Goal: Task Accomplishment & Management: Use online tool/utility

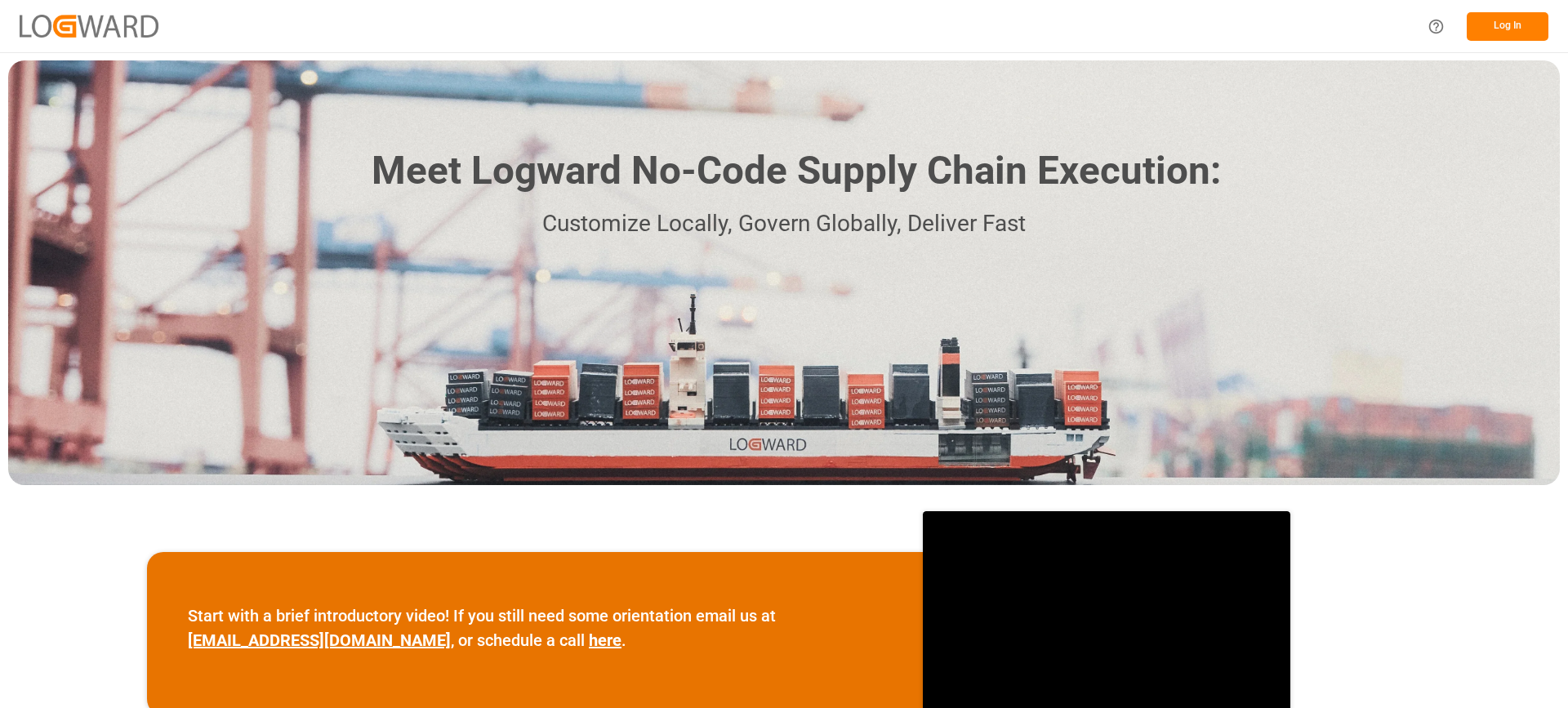
click at [1518, 32] on button "Log In" at bounding box center [1507, 27] width 81 height 28
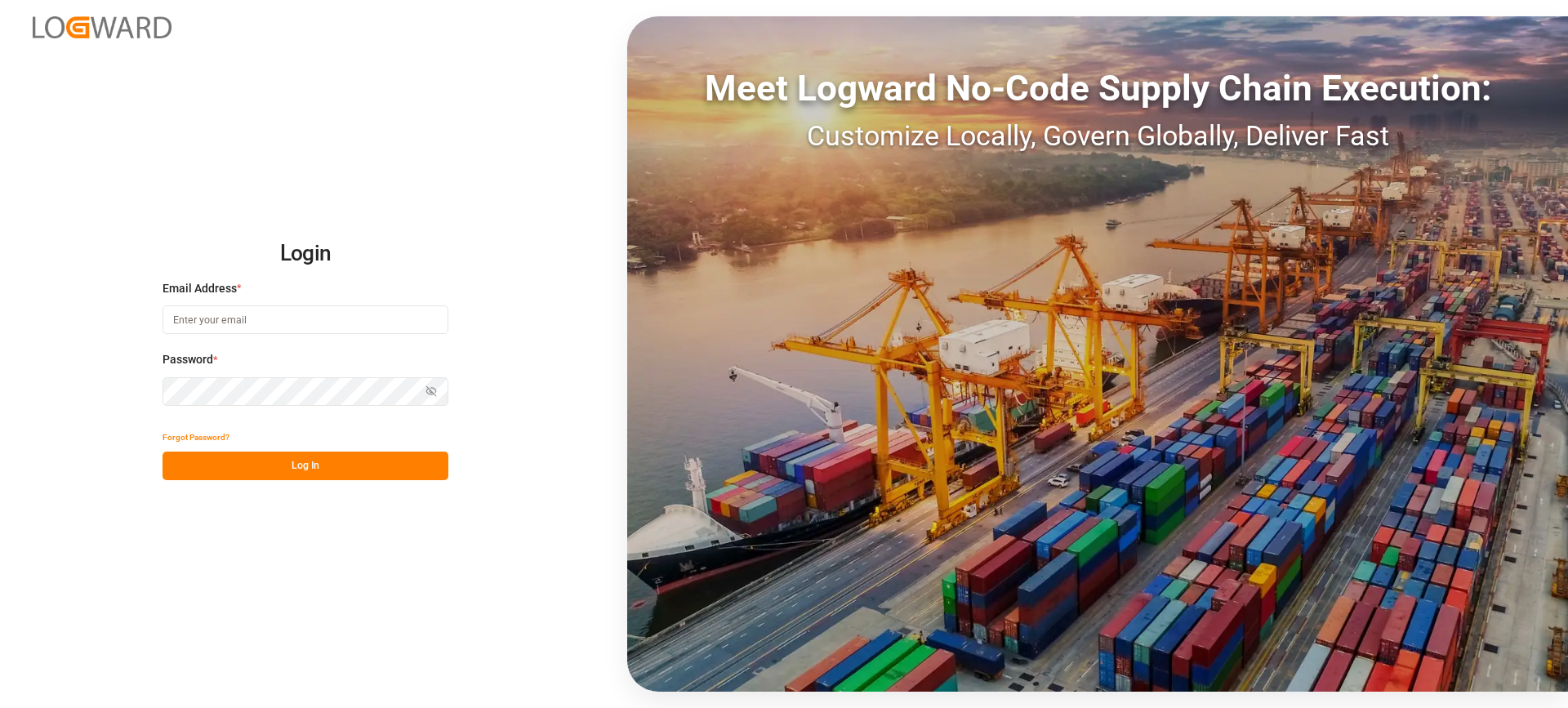
type input "[EMAIL_ADDRESS][PERSON_NAME][DOMAIN_NAME]"
click at [317, 468] on button "Log In" at bounding box center [306, 466] width 286 height 28
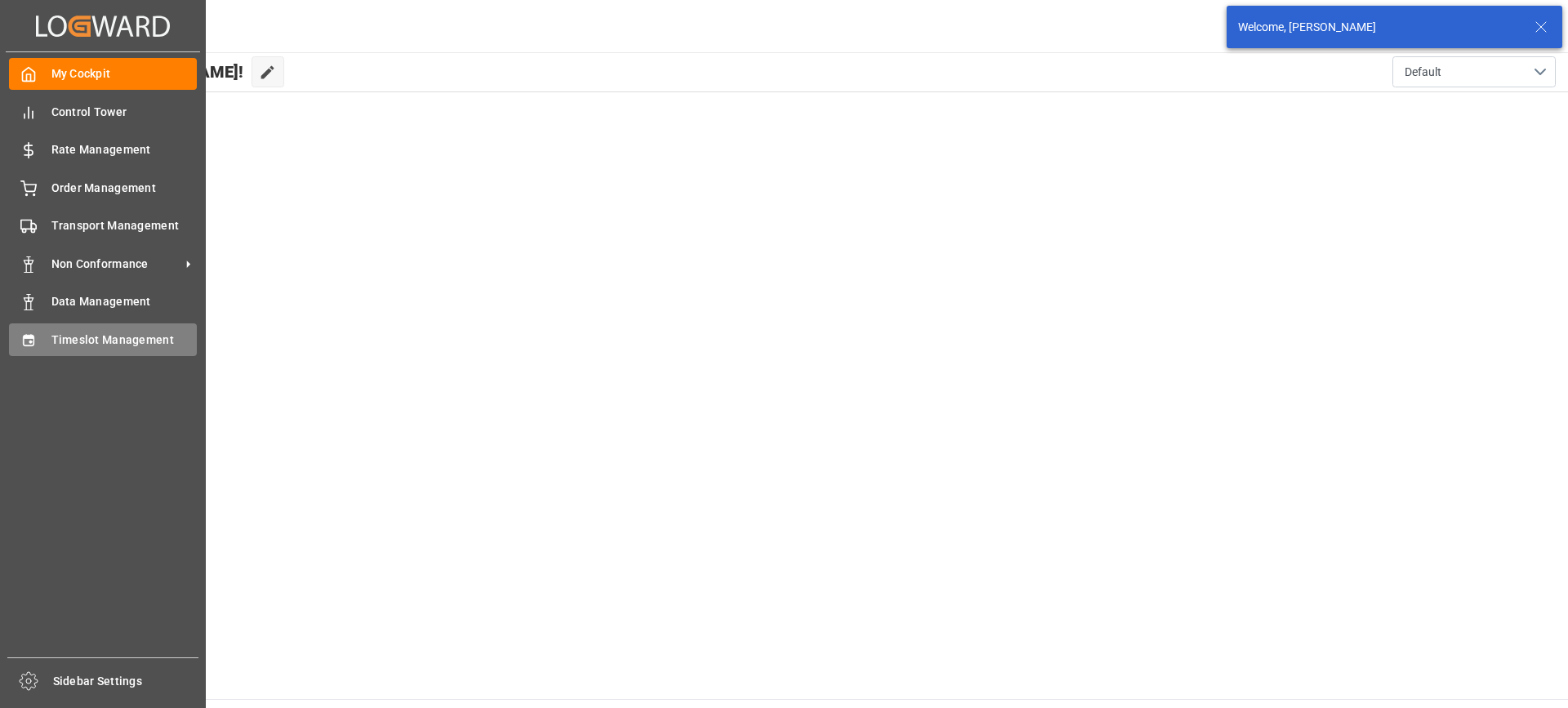
click at [32, 341] on icon at bounding box center [29, 340] width 17 height 17
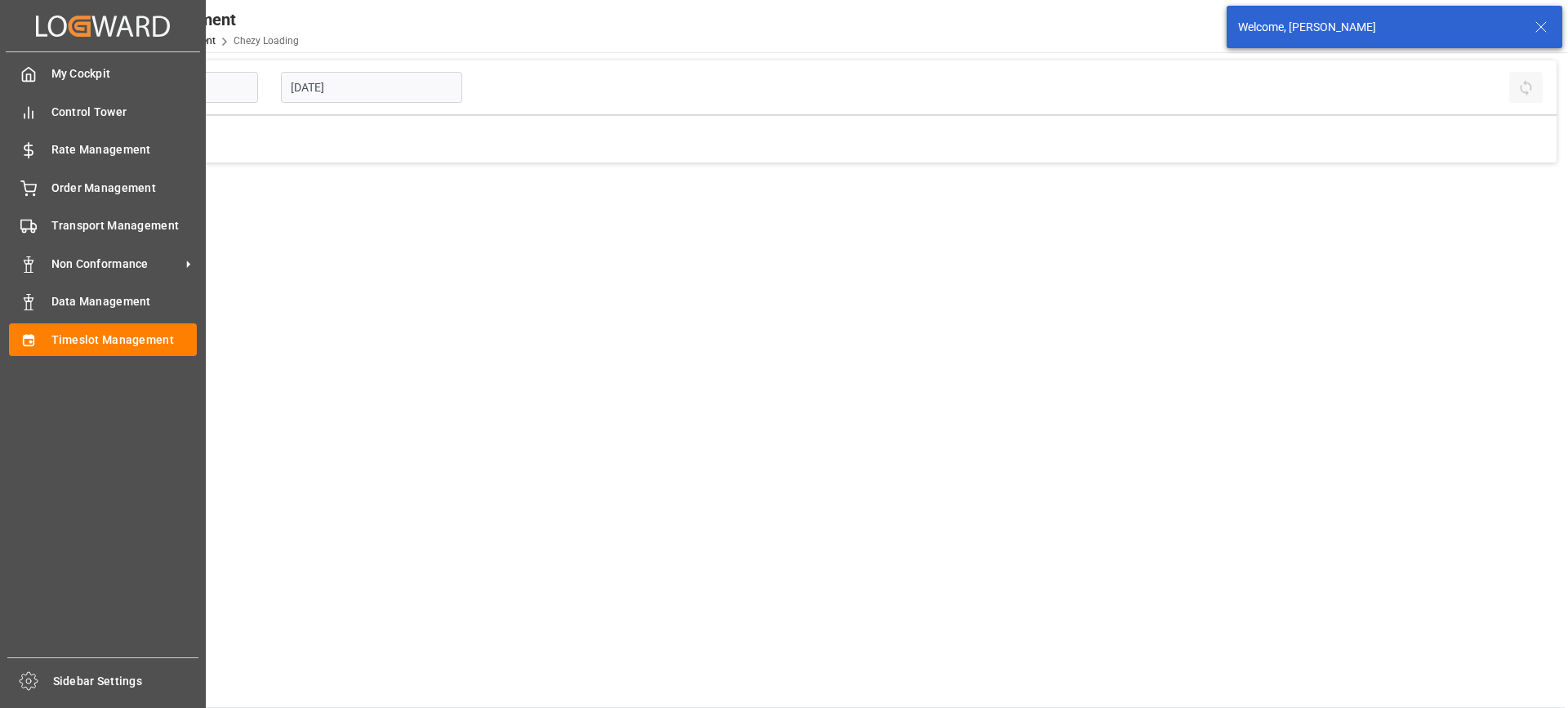
type input "Chezy Loading"
